Goal: Contribute content: Contribute content

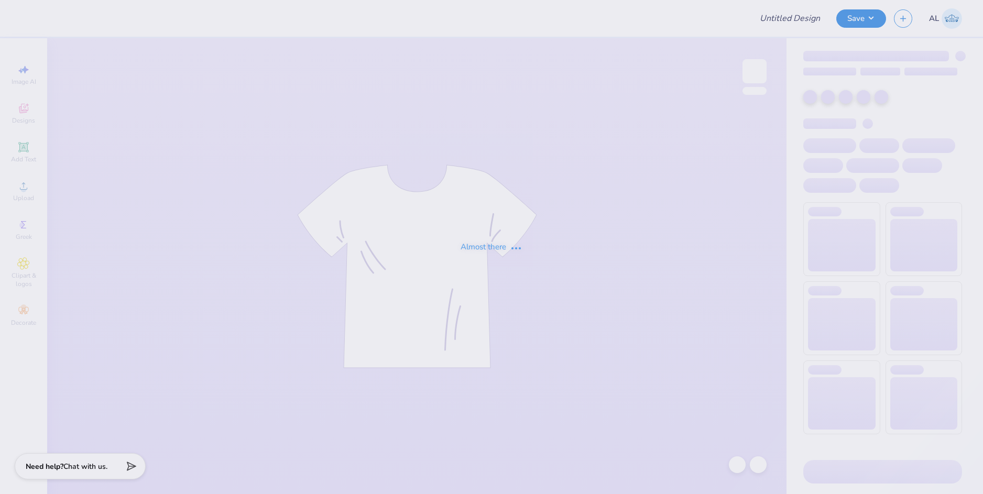
type input "KKG FALL THON MERCH"
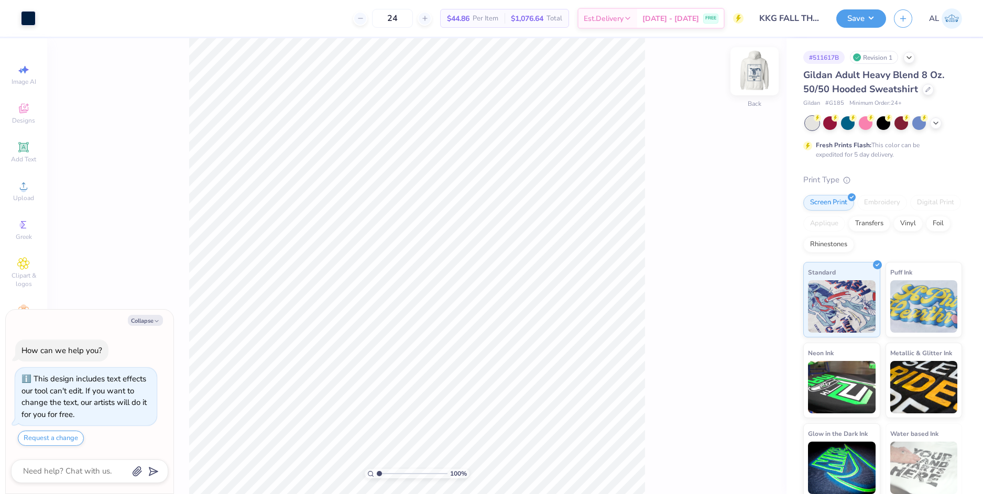
click at [747, 75] on img at bounding box center [754, 71] width 42 height 42
click at [139, 325] on button "Collapse" at bounding box center [145, 320] width 35 height 11
type textarea "x"
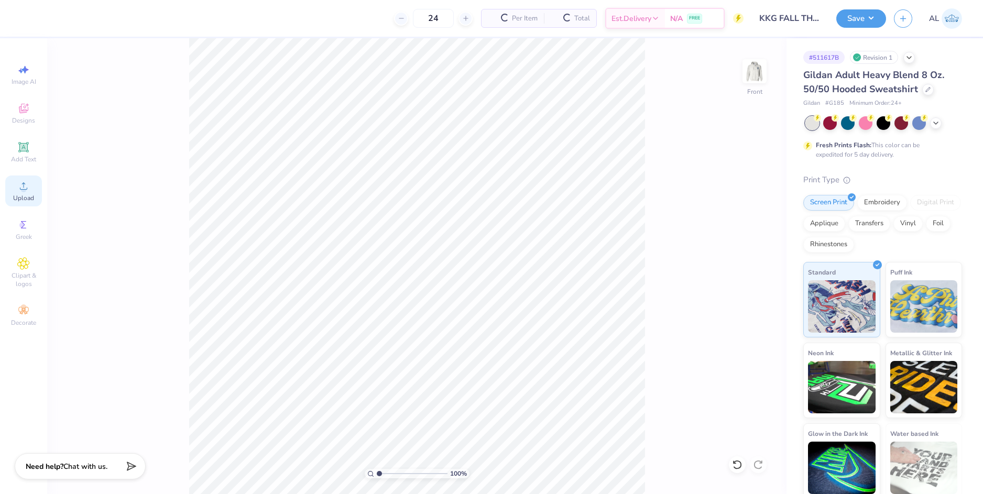
click at [23, 189] on icon at bounding box center [23, 185] width 7 height 7
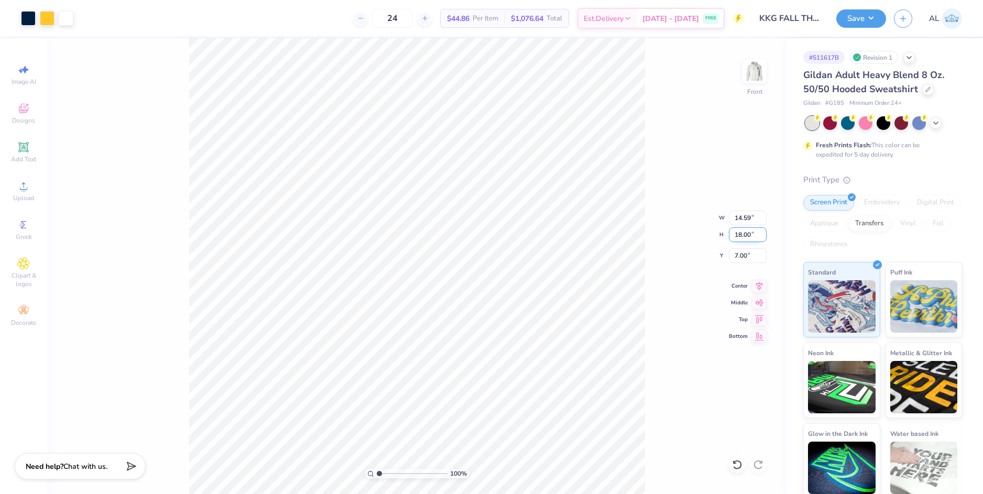
click at [739, 235] on input "18.00" at bounding box center [748, 234] width 38 height 15
type input "14"
click at [741, 258] on input "7.00" at bounding box center [748, 255] width 38 height 15
type input "11.35"
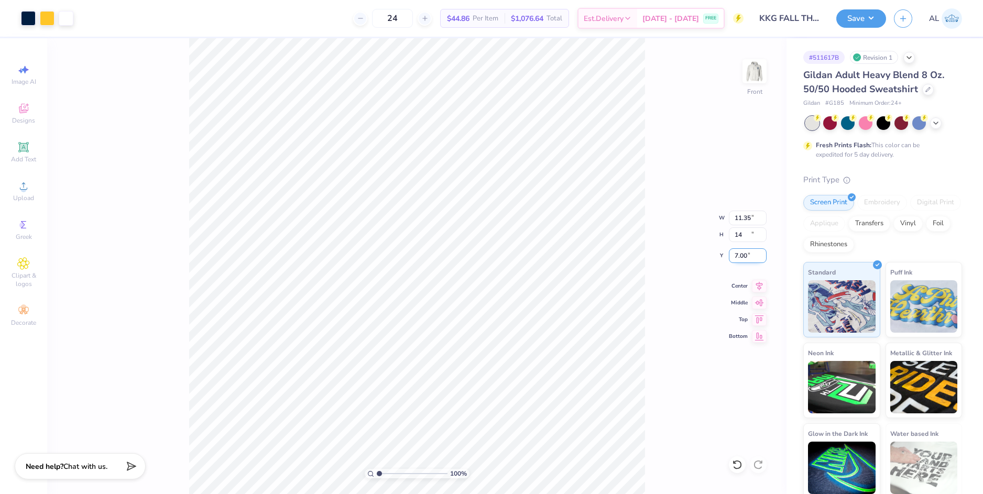
type input "14.00"
click at [741, 256] on input "9.00" at bounding box center [748, 255] width 38 height 15
click at [742, 236] on input "14.00" at bounding box center [748, 234] width 38 height 15
type input "6.00"
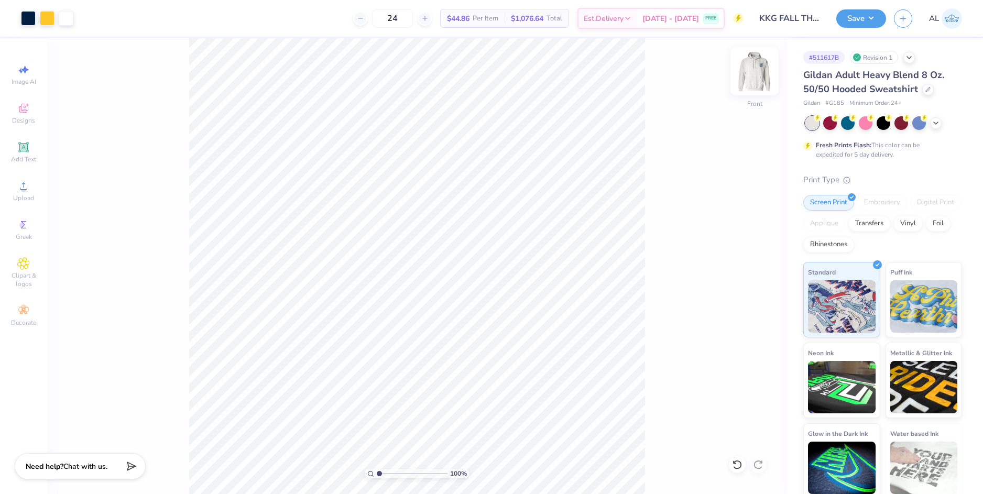
click at [759, 76] on img at bounding box center [754, 71] width 42 height 42
click at [754, 73] on img at bounding box center [754, 71] width 42 height 42
click at [751, 80] on img at bounding box center [754, 71] width 42 height 42
click at [857, 25] on button "Save" at bounding box center [861, 17] width 50 height 18
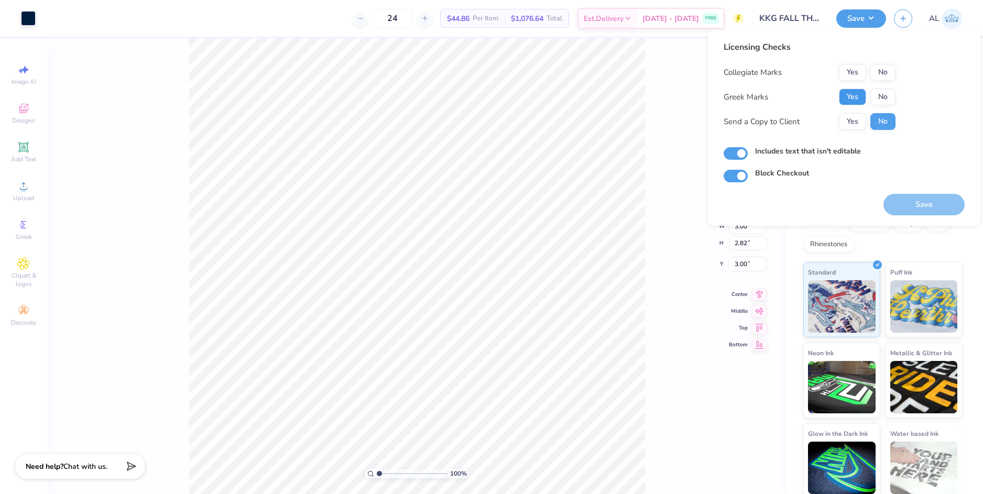
click at [855, 99] on button "Yes" at bounding box center [852, 97] width 27 height 17
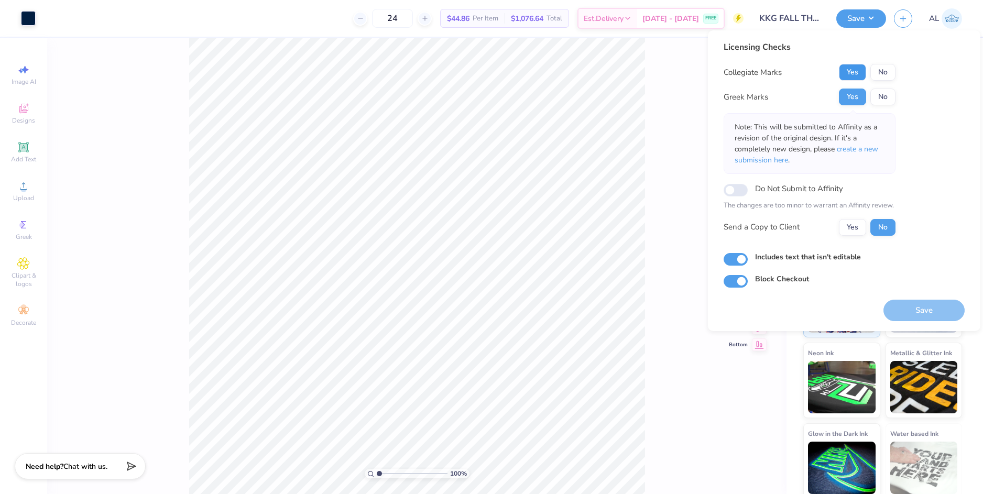
click at [857, 76] on button "Yes" at bounding box center [852, 72] width 27 height 17
click at [856, 222] on button "Yes" at bounding box center [852, 227] width 27 height 17
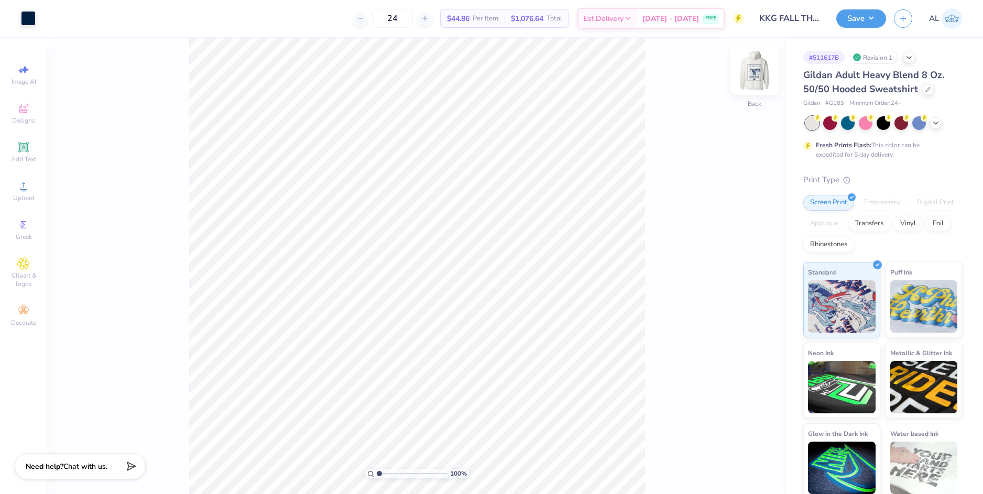
click at [758, 72] on img at bounding box center [754, 71] width 42 height 42
click at [850, 25] on button "Save" at bounding box center [861, 17] width 50 height 18
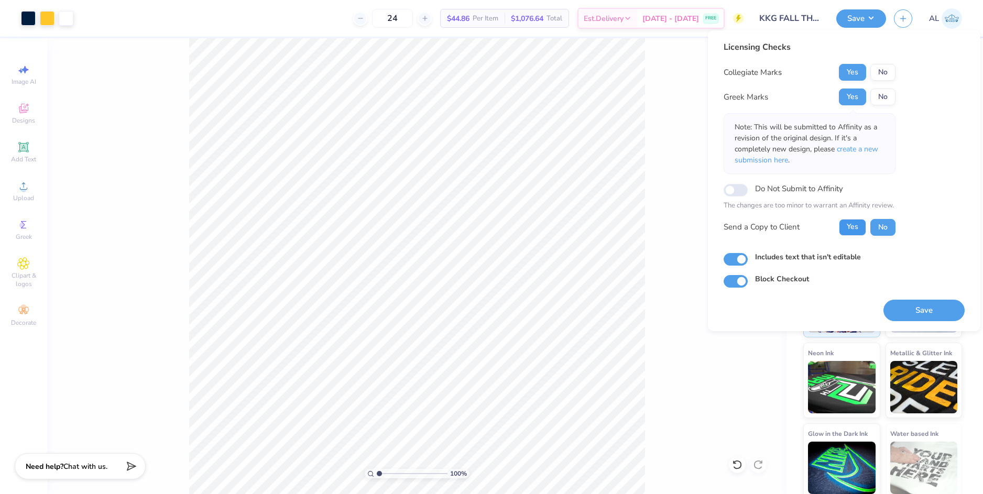
click at [846, 226] on button "Yes" at bounding box center [852, 227] width 27 height 17
click at [907, 305] on button "Save" at bounding box center [923, 310] width 81 height 21
